Goal: Task Accomplishment & Management: Use online tool/utility

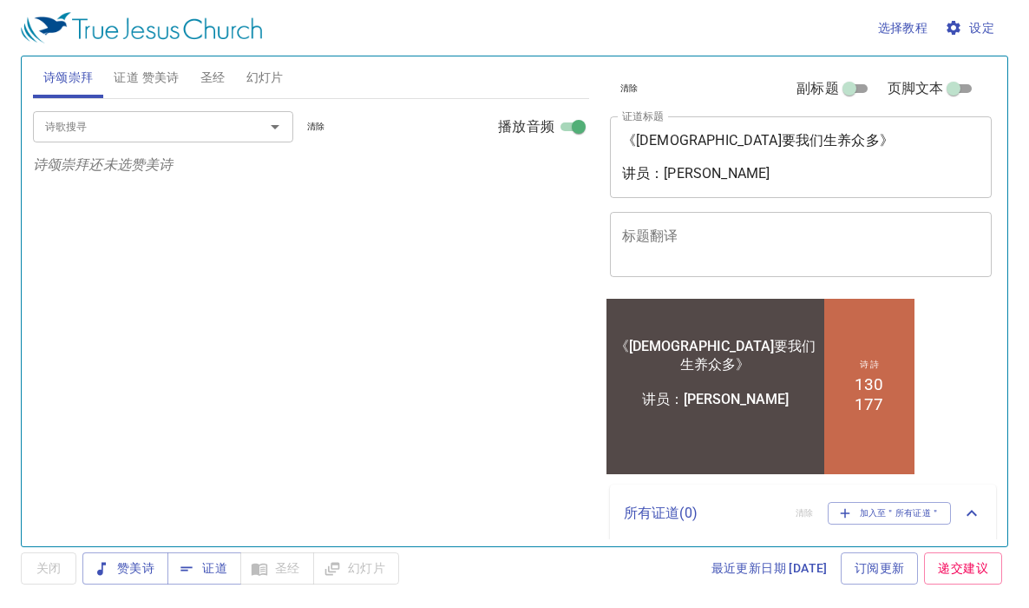
click at [153, 79] on span "证道 赞美诗" at bounding box center [146, 78] width 65 height 22
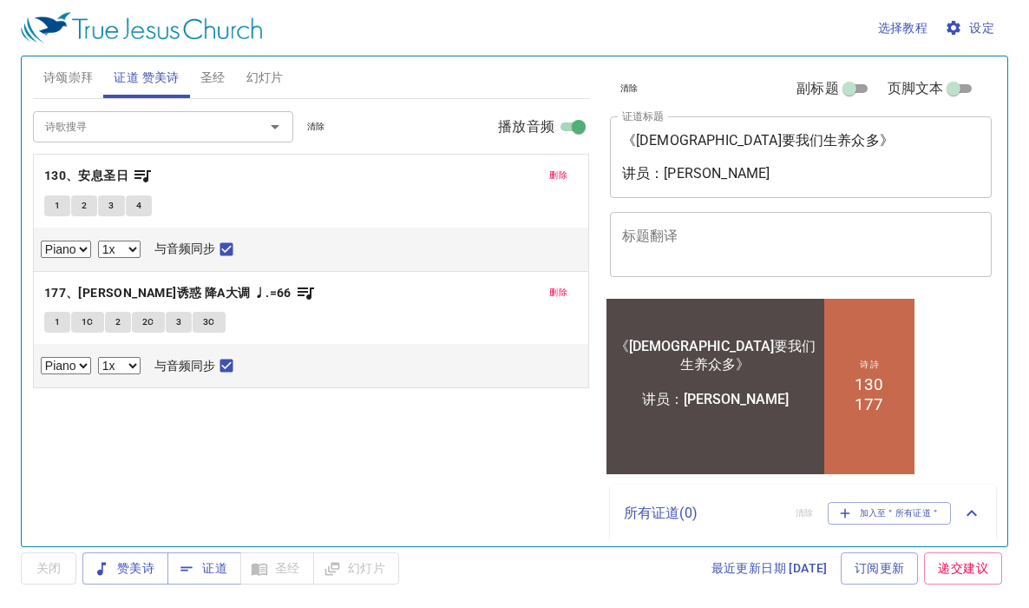
click at [58, 206] on span "1" at bounding box center [57, 206] width 5 height 16
checkbox input "false"
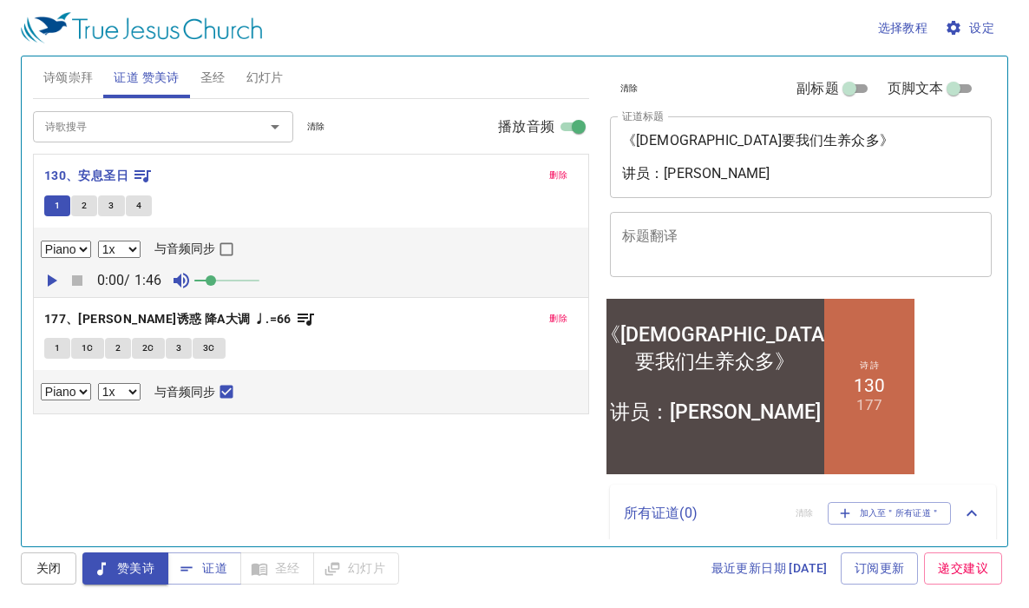
click at [972, 25] on span "设定" at bounding box center [972, 28] width 46 height 22
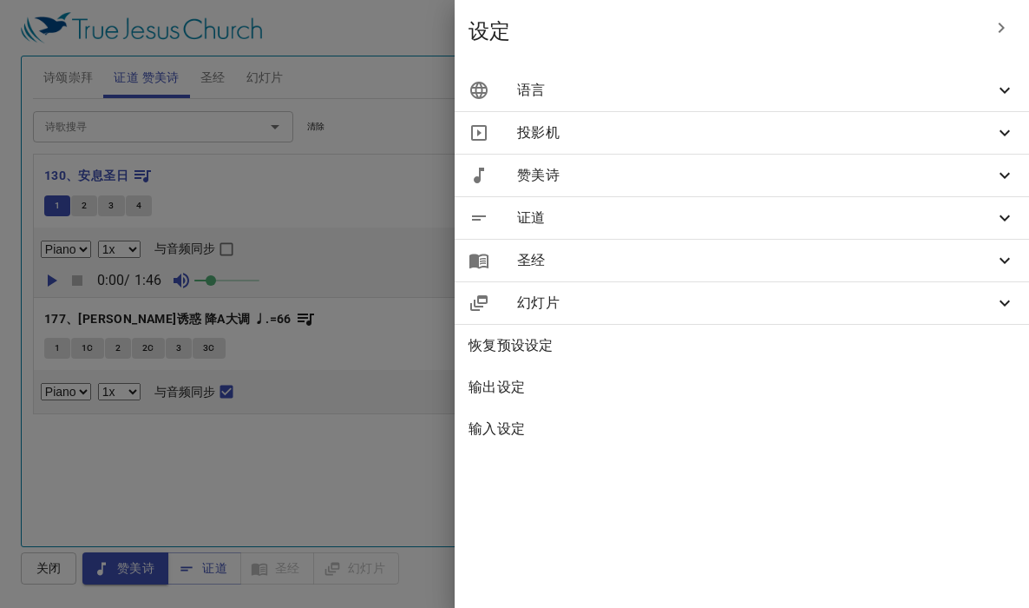
click at [920, 77] on div "语言" at bounding box center [742, 90] width 575 height 42
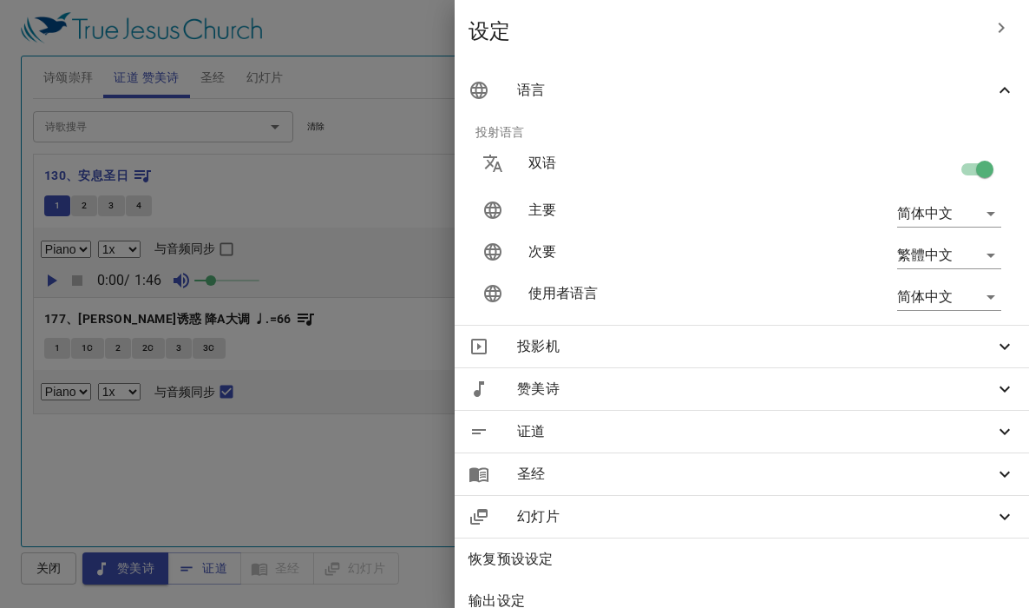
click at [957, 167] on input "checkbox" at bounding box center [985, 172] width 99 height 33
checkbox input "false"
click at [350, 185] on div at bounding box center [514, 304] width 1029 height 608
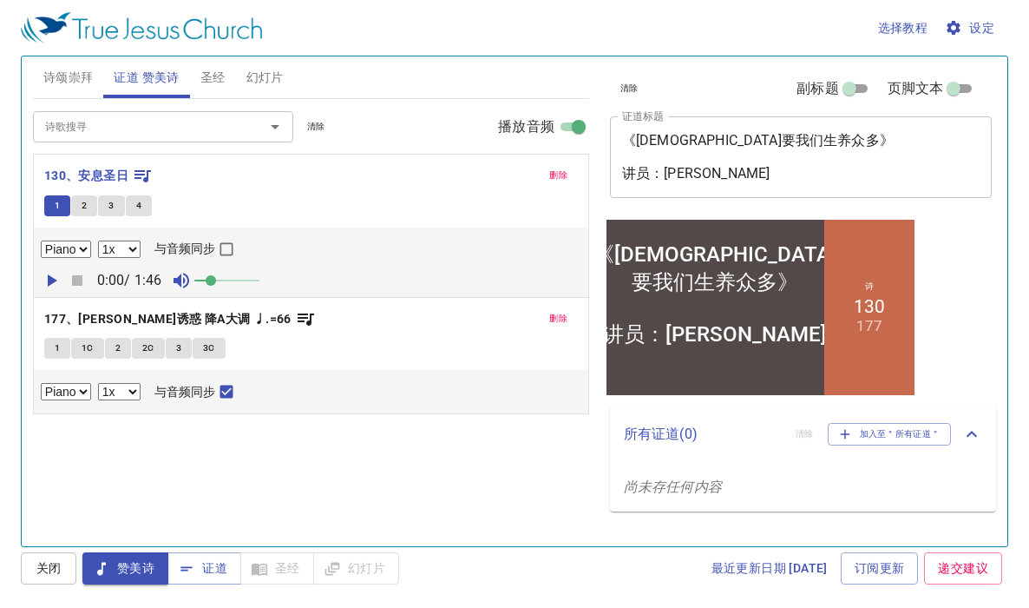
click at [49, 278] on icon "button" at bounding box center [53, 280] width 10 height 12
click at [139, 248] on select "0.6x 0.7x 0.8x 0.9x 1x 1.1x 1.2x 1.3x 1.4x 1.5x 1.7x 2x" at bounding box center [119, 248] width 43 height 17
select select "0.9"
click at [237, 245] on input "与音频同步" at bounding box center [226, 252] width 23 height 23
checkbox input "true"
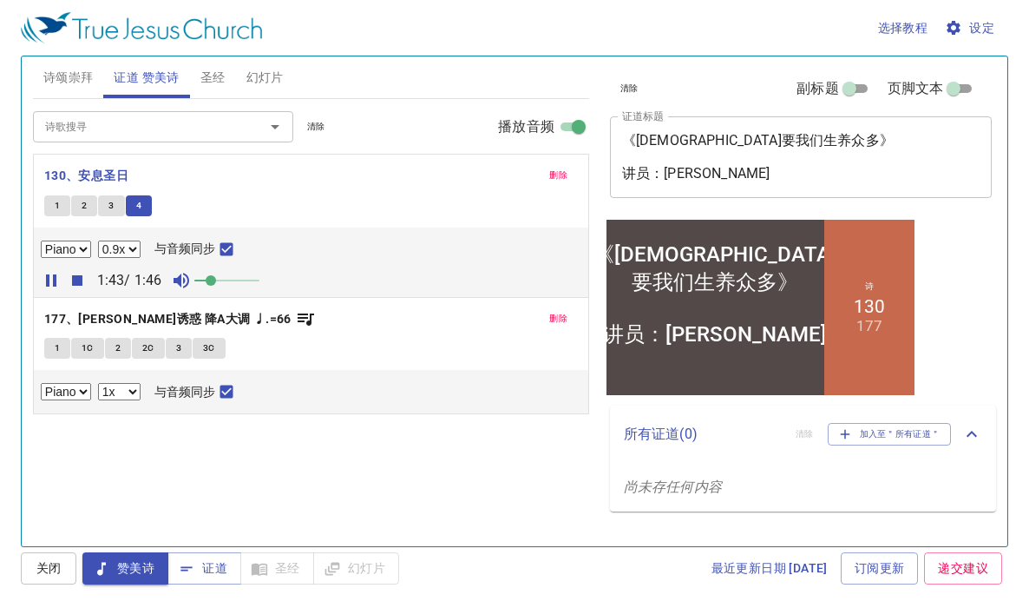
click at [49, 279] on icon "button" at bounding box center [51, 280] width 21 height 21
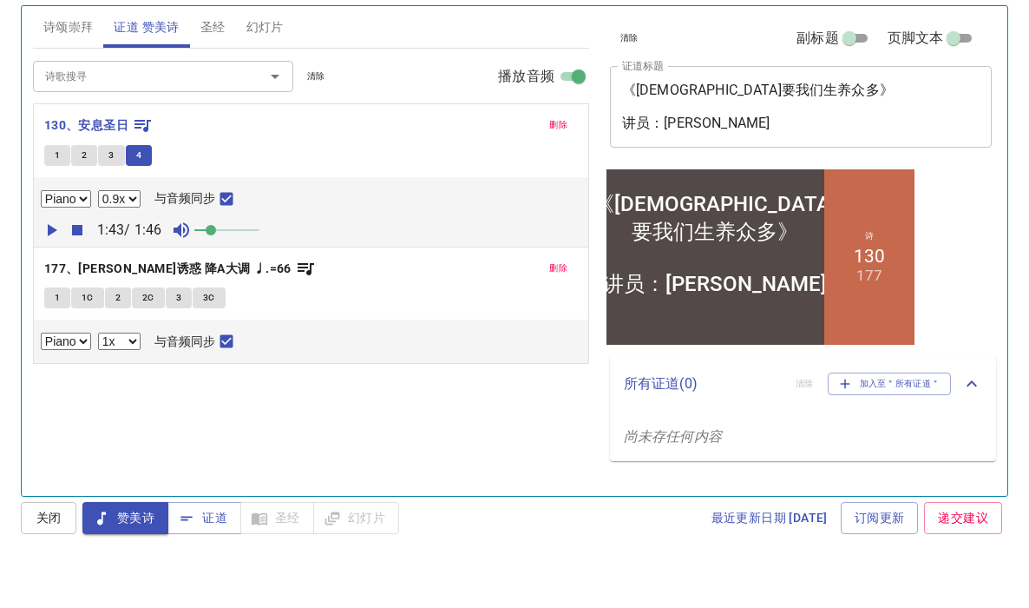
click at [56, 340] on span "1" at bounding box center [57, 348] width 5 height 16
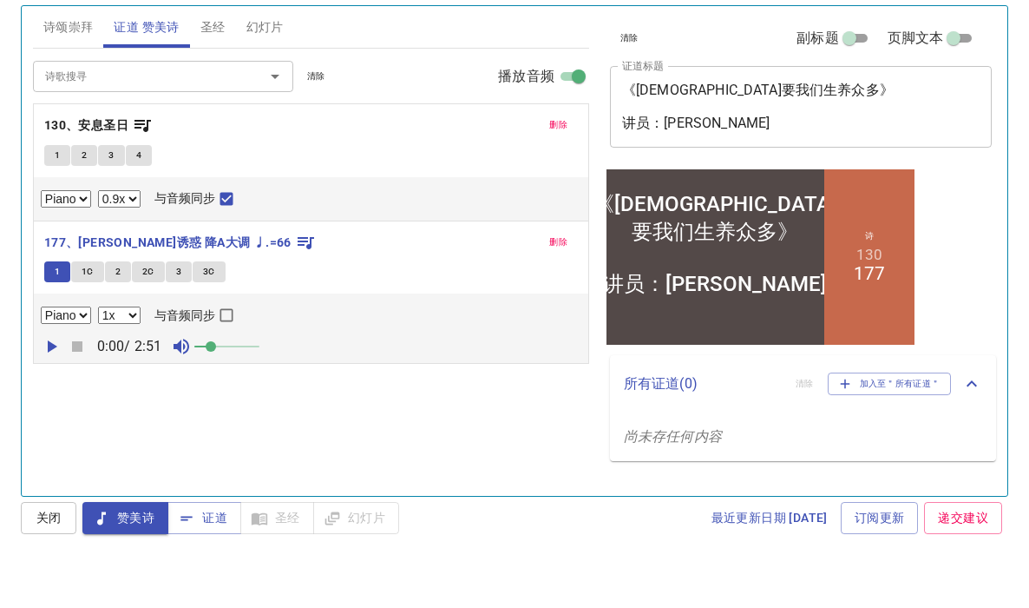
click at [235, 358] on input "与音频同步" at bounding box center [226, 369] width 23 height 23
checkbox input "true"
click at [48, 391] on icon "button" at bounding box center [53, 397] width 10 height 12
click at [137, 357] on select "0.6x 0.7x 0.8x 0.9x 1x 1.1x 1.2x 1.3x 1.4x 1.5x 1.7x 2x" at bounding box center [119, 365] width 43 height 17
select select "0.9"
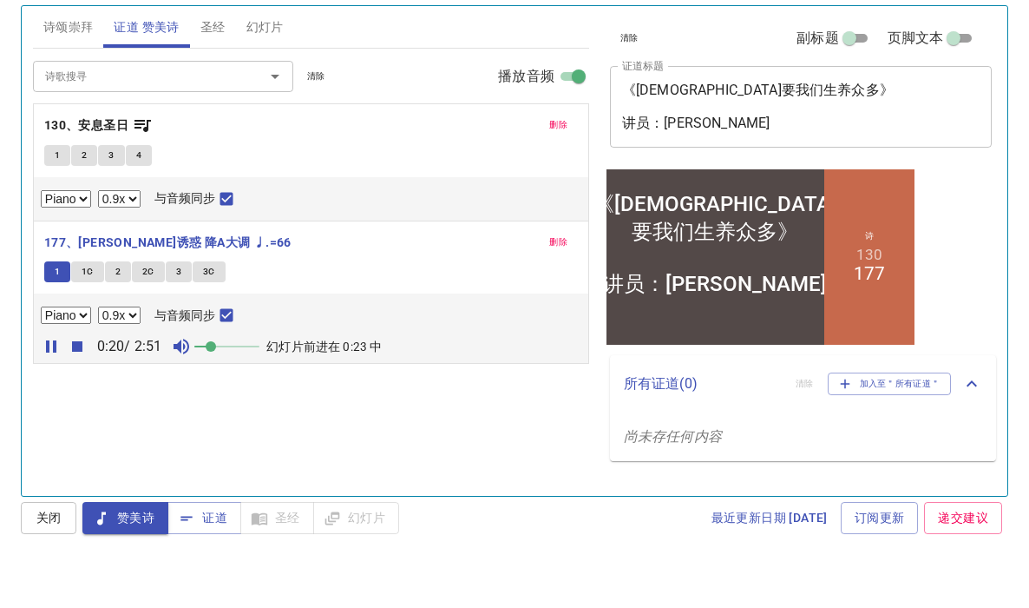
click at [242, 385] on span at bounding box center [226, 397] width 65 height 24
click at [246, 391] on span at bounding box center [240, 396] width 10 height 10
click at [53, 391] on icon "button" at bounding box center [51, 397] width 10 height 12
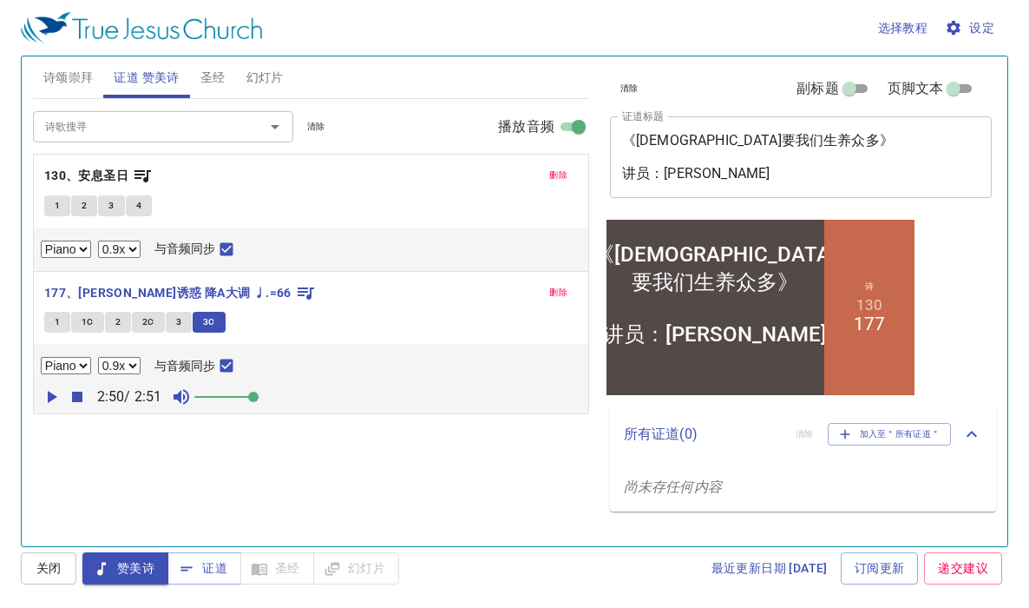
click at [214, 81] on span "圣经" at bounding box center [213, 78] width 25 height 22
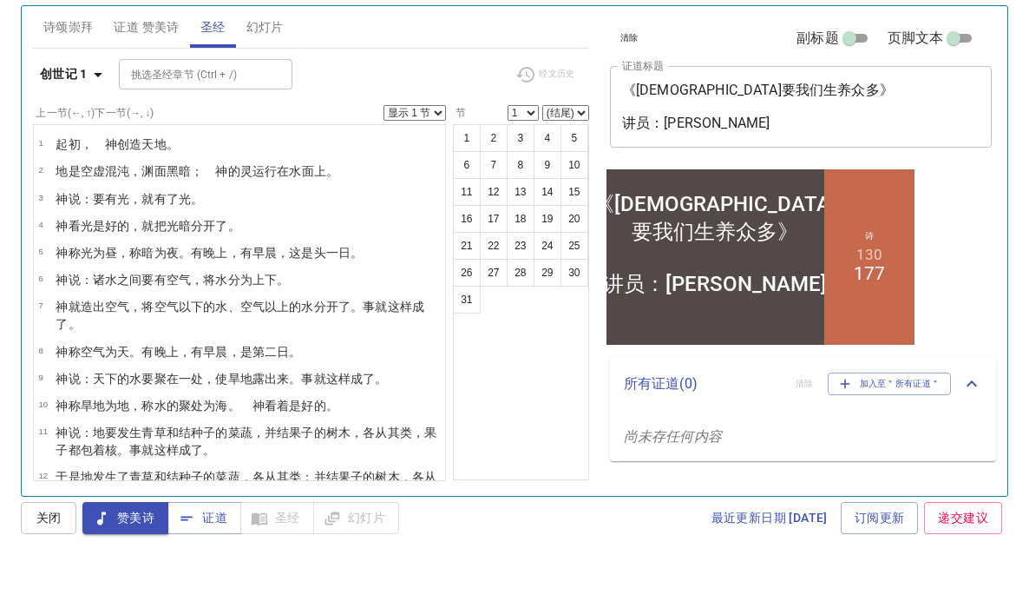
click at [439, 155] on select "显示 1 节 显示 2 节 显示 3 节 显示 4 节 显示 5 节" at bounding box center [415, 163] width 62 height 16
click at [566, 155] on select "(结尾) 1 2 3 4 5 6 7 8 9 10 11 12 13 14 15 16 17 18 19 20 21 22 23 24 25 26 27 28…" at bounding box center [565, 163] width 47 height 16
click at [233, 115] on input "挑选圣经章节 (Ctrl + /)" at bounding box center [191, 125] width 135 height 20
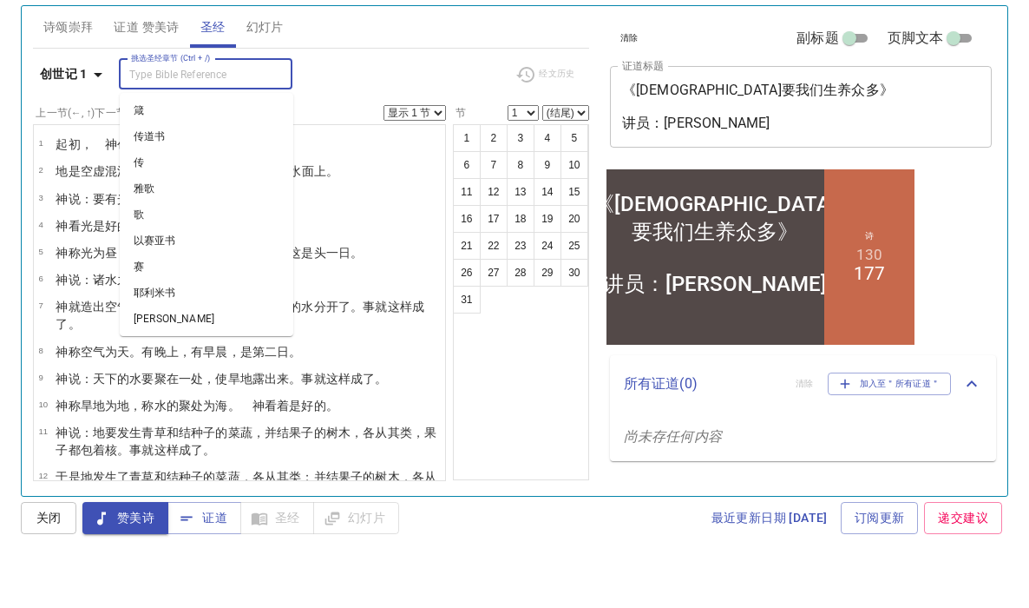
scroll to position [1081, 0]
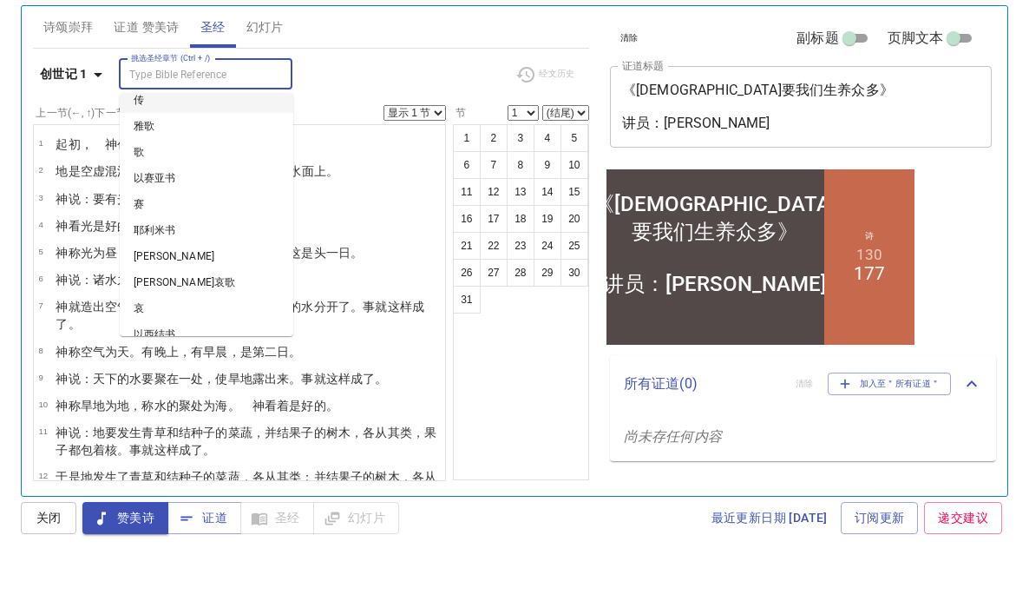
click at [358, 109] on div "挑选[DEMOGRAPHIC_DATA] ([DEMOGRAPHIC_DATA] + /) 挑选[DEMOGRAPHIC_DATA] ([DEMOGRAPHI…" at bounding box center [310, 124] width 383 height 30
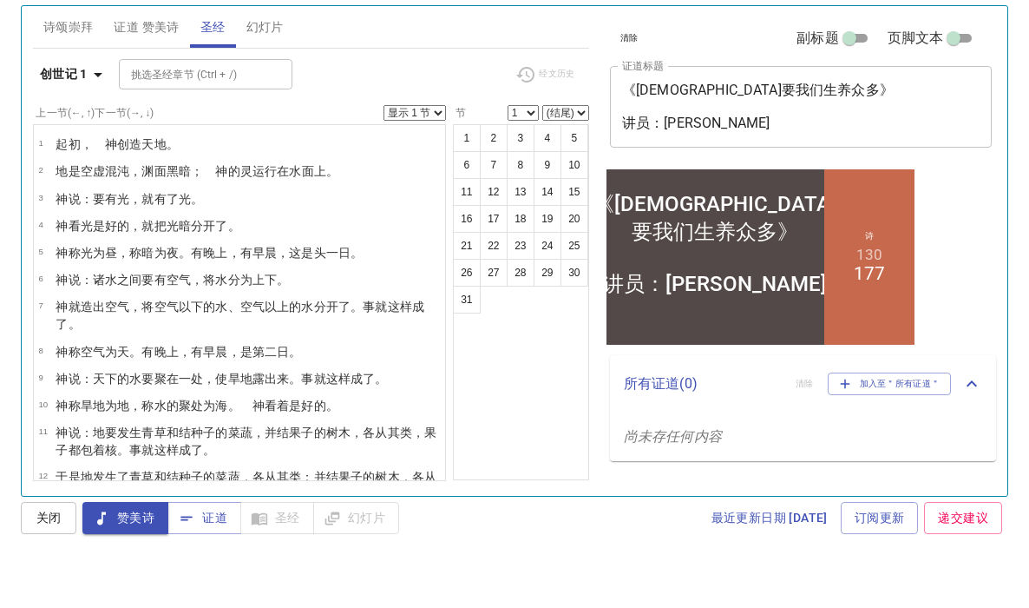
click at [268, 67] on span "幻灯片" at bounding box center [265, 78] width 37 height 22
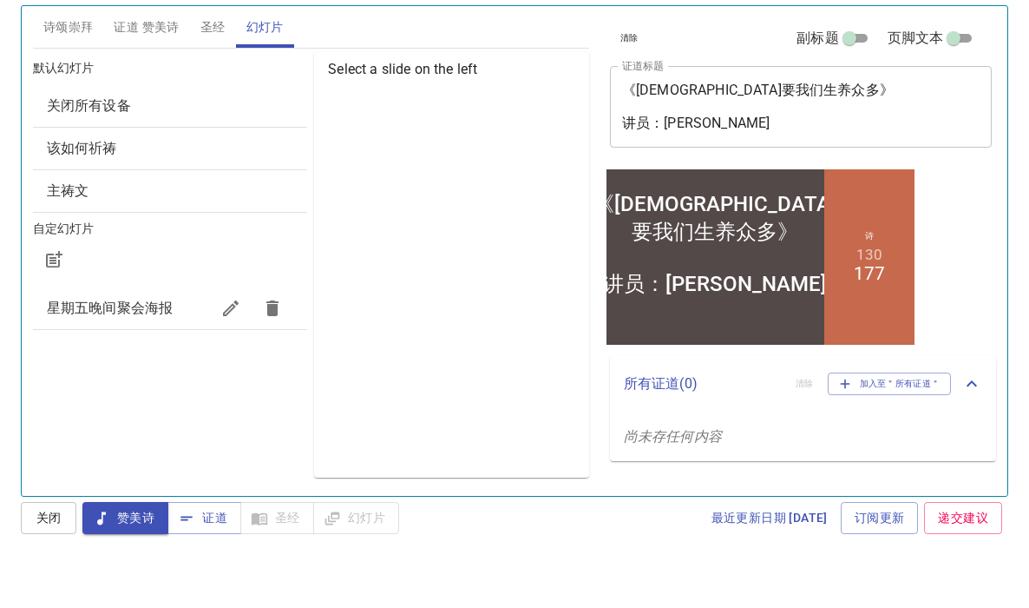
click at [141, 188] on span "该如何祈祷" at bounding box center [170, 198] width 247 height 21
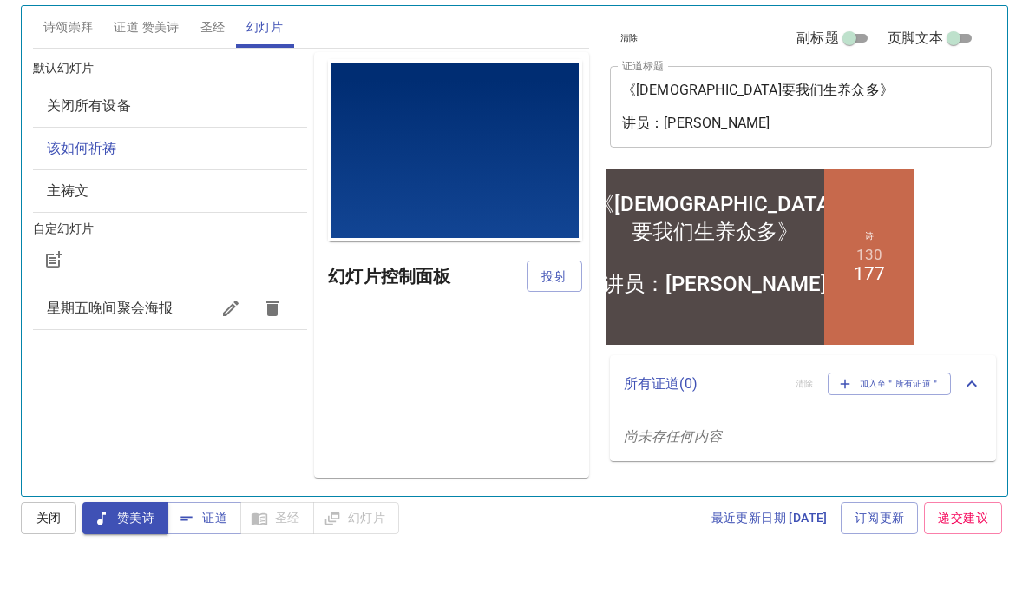
scroll to position [0, 0]
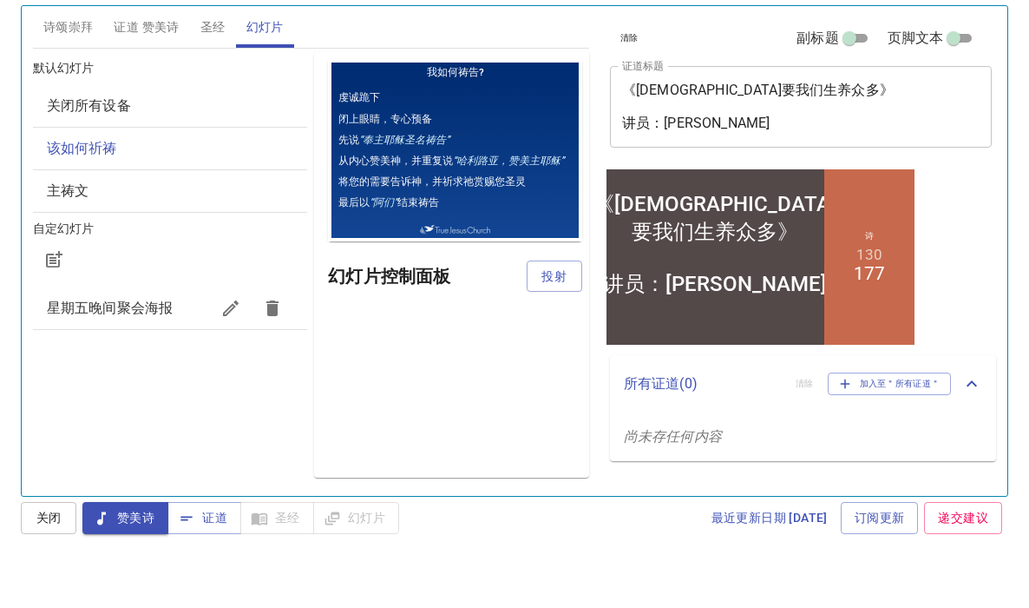
click at [82, 233] on span "主祷文" at bounding box center [68, 241] width 42 height 16
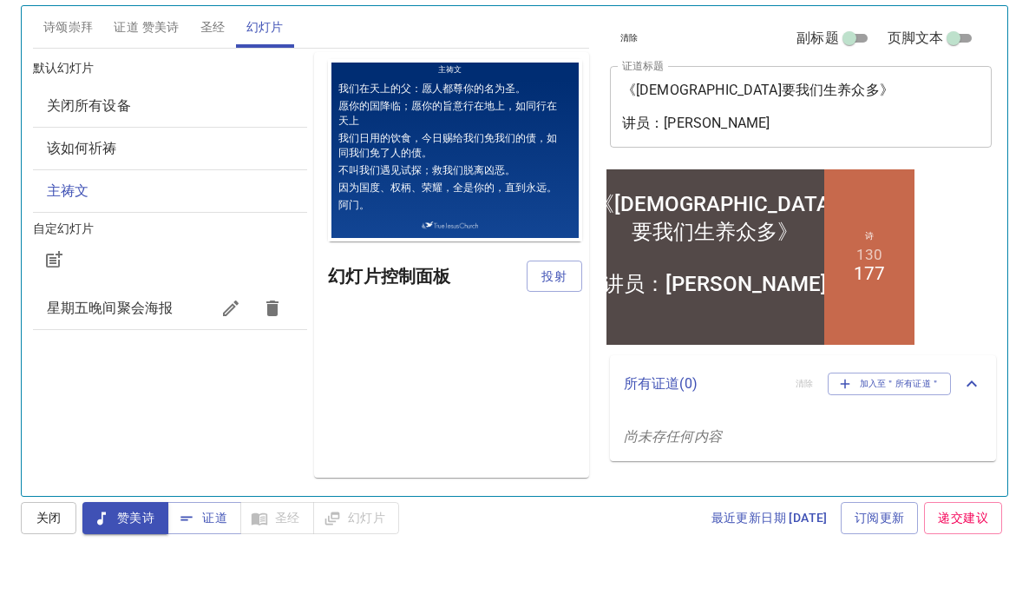
click at [96, 350] on span "星期五晚间聚会海报" at bounding box center [110, 358] width 126 height 16
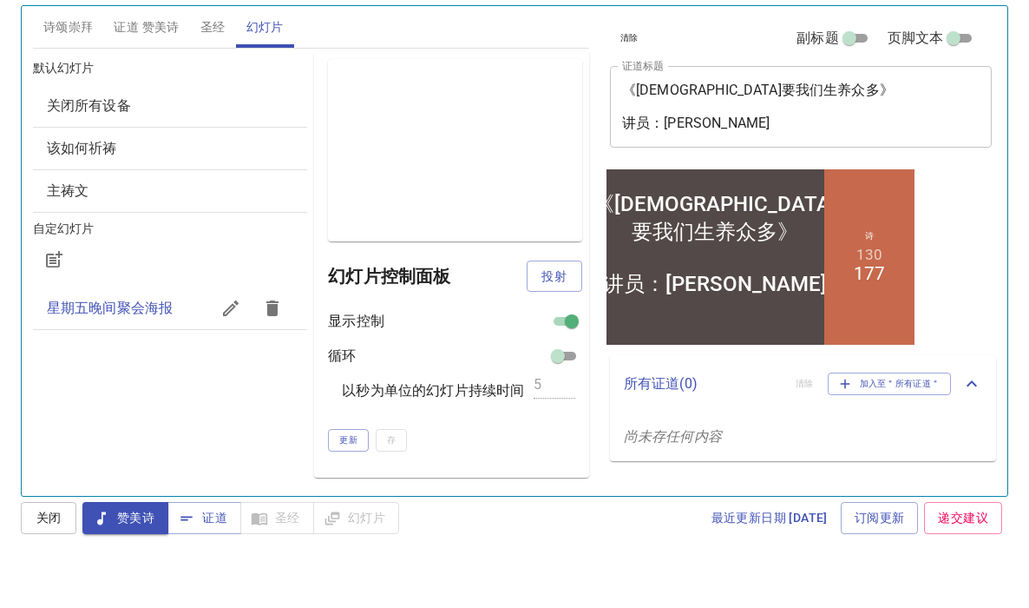
click at [128, 67] on span "证道 赞美诗" at bounding box center [146, 78] width 65 height 22
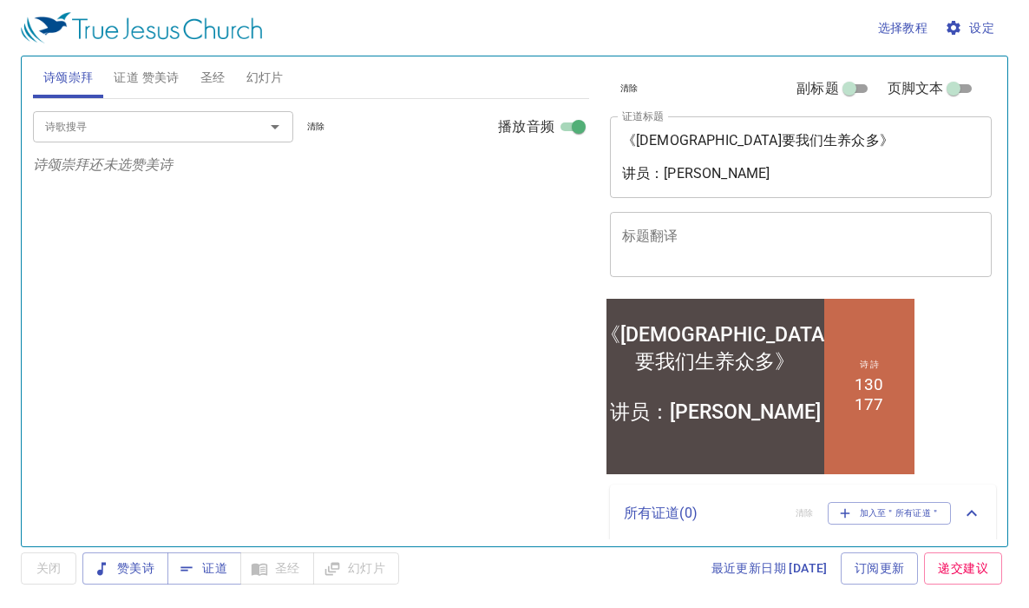
click at [979, 26] on span "设定" at bounding box center [972, 28] width 46 height 22
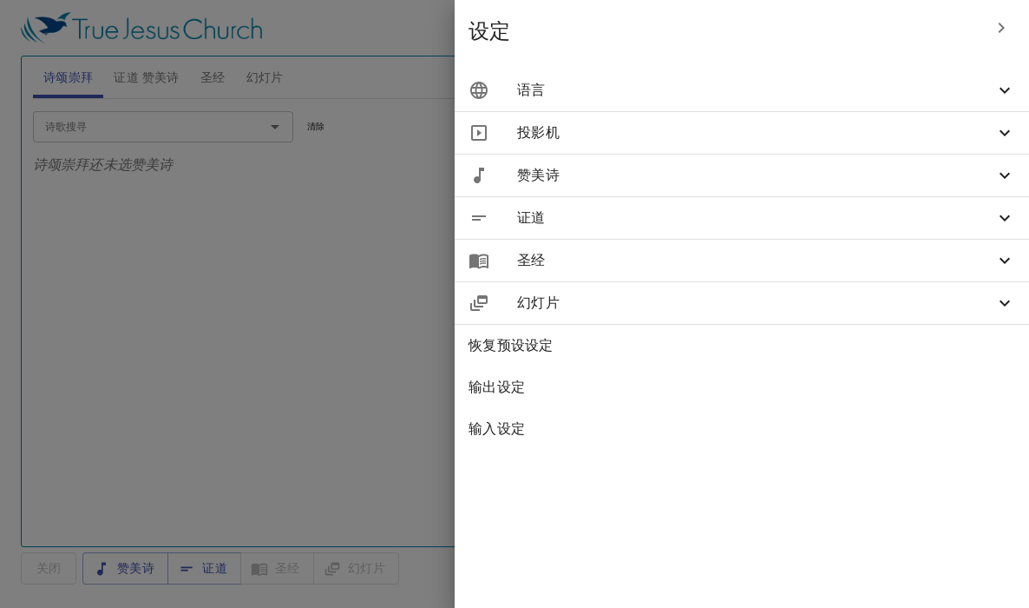
click at [916, 95] on span "语言" at bounding box center [755, 90] width 477 height 21
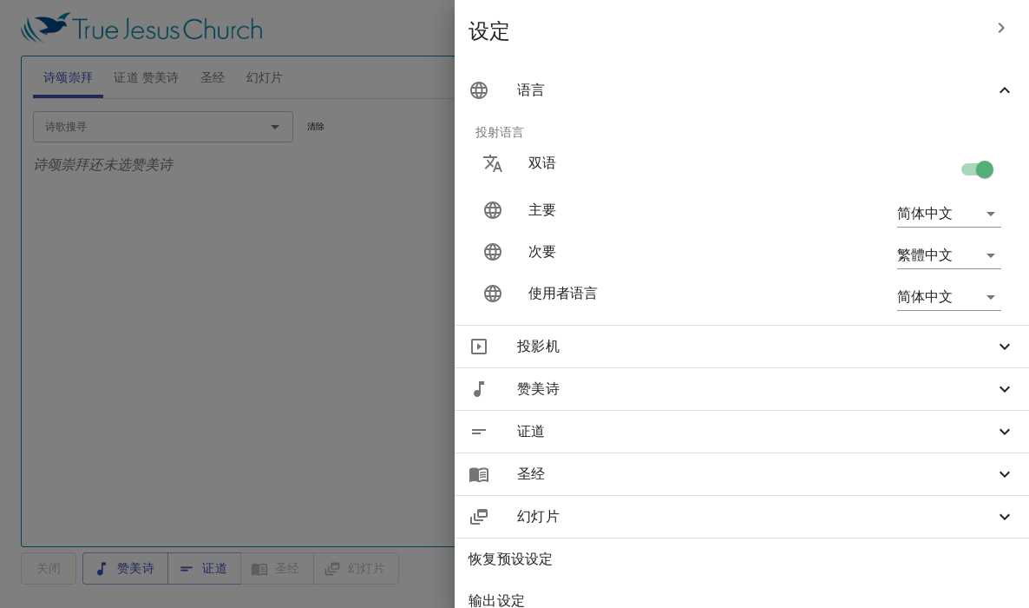
click at [955, 166] on input "checkbox" at bounding box center [985, 172] width 99 height 33
checkbox input "false"
click at [487, 227] on div at bounding box center [514, 304] width 1029 height 608
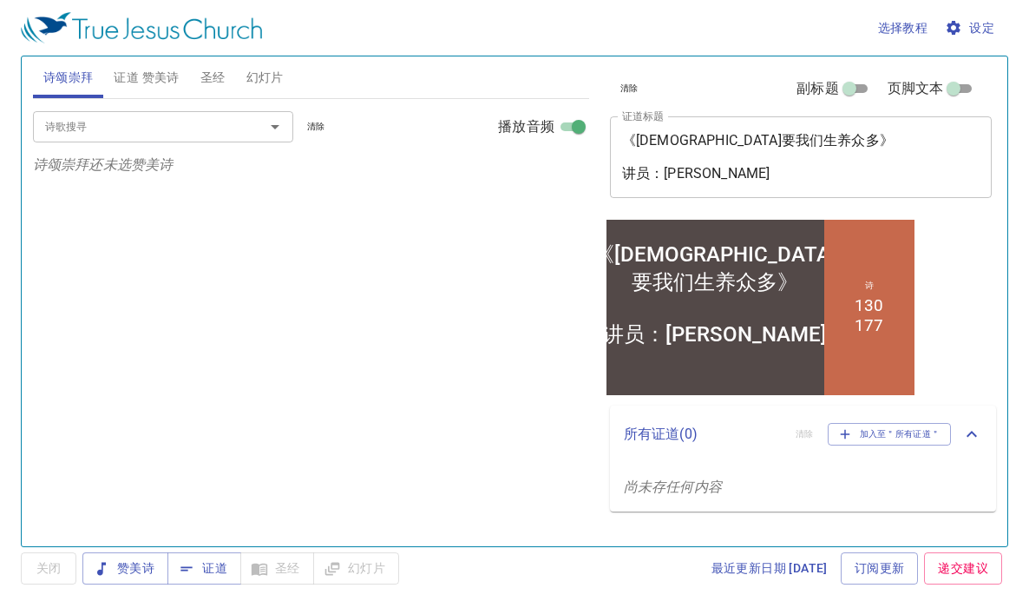
click at [164, 74] on span "证道 赞美诗" at bounding box center [146, 78] width 65 height 22
